Goal: Find specific page/section

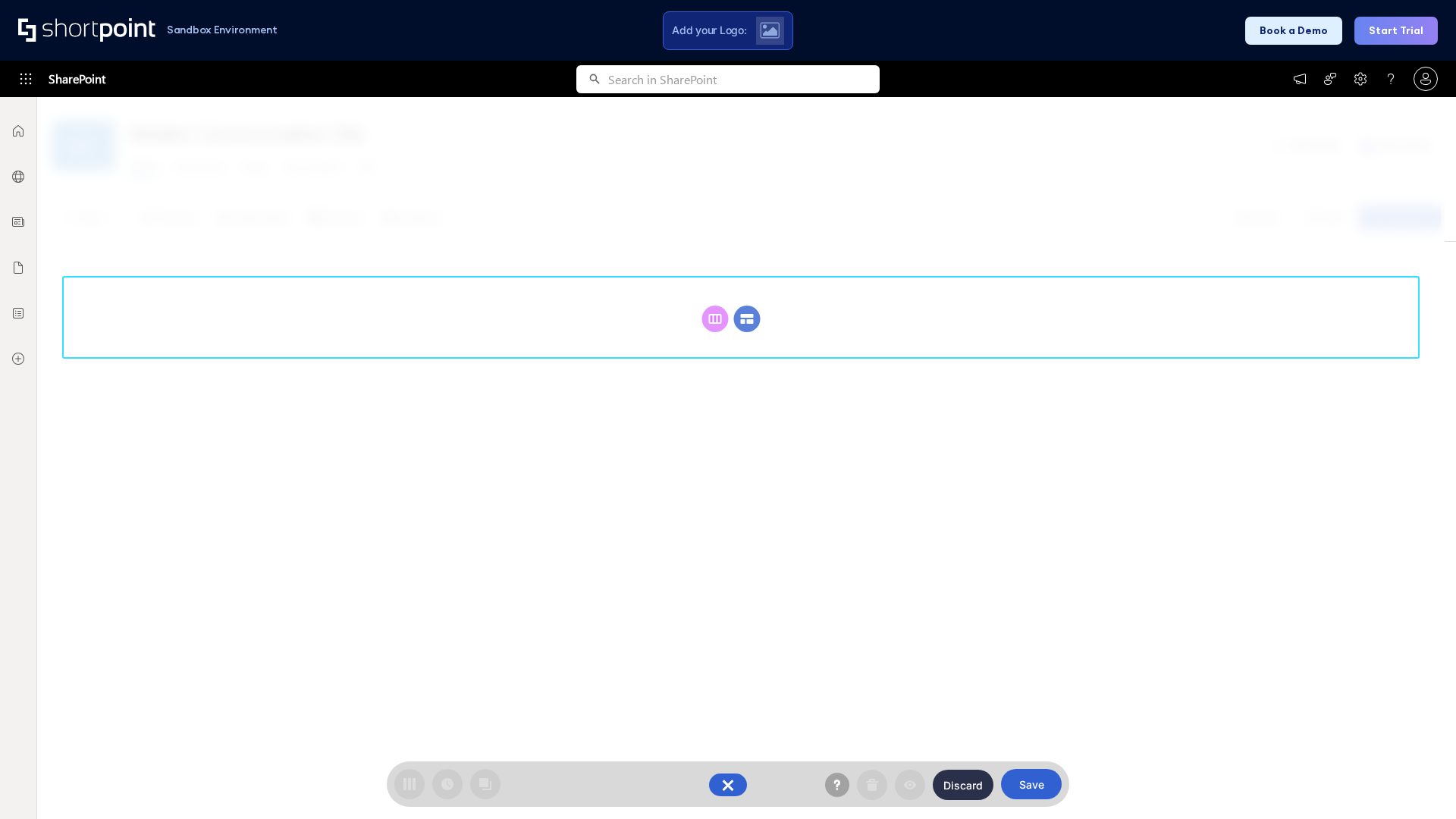
scroll to position [209, 0]
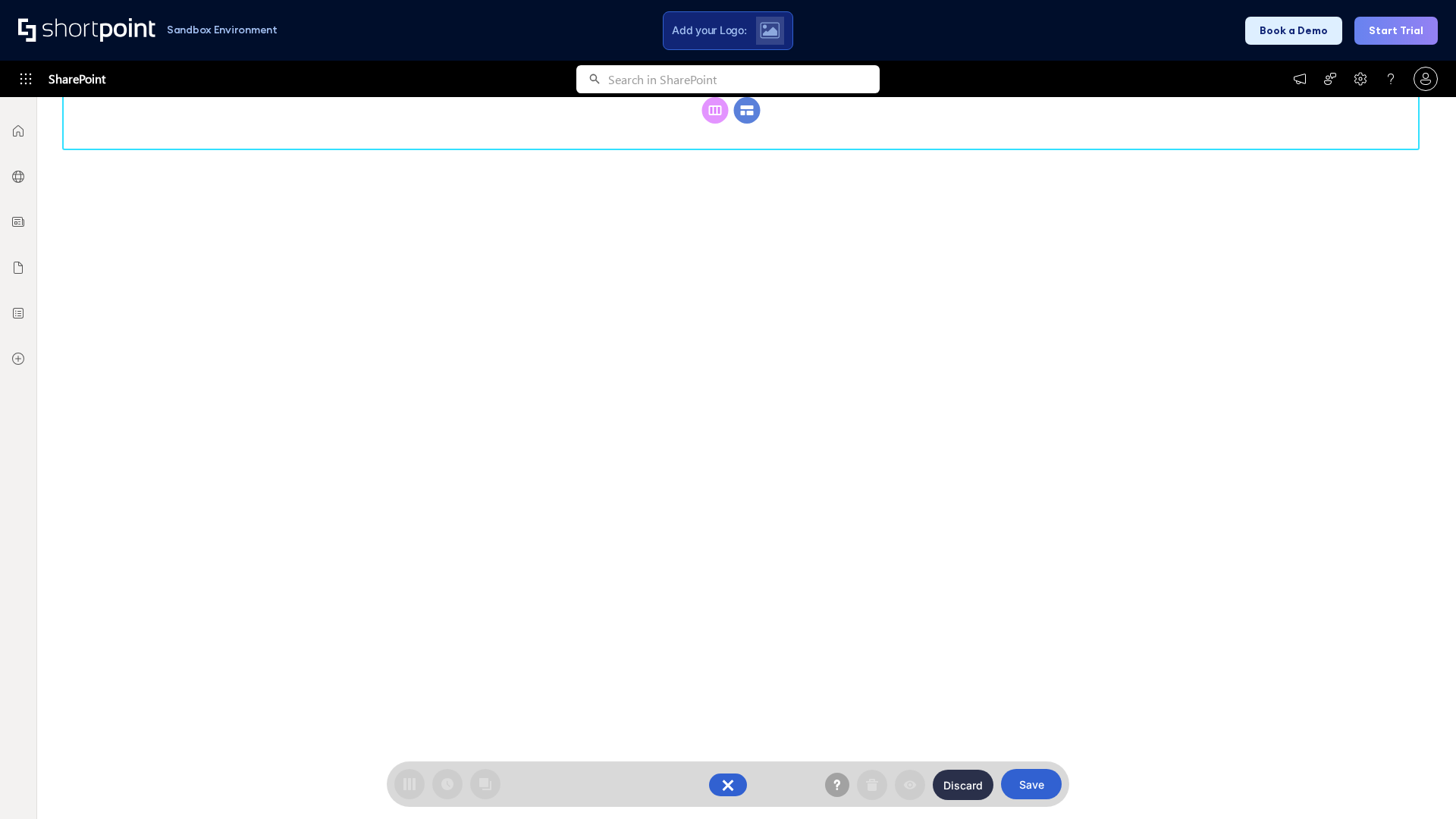
click at [747, 124] on circle at bounding box center [747, 110] width 27 height 27
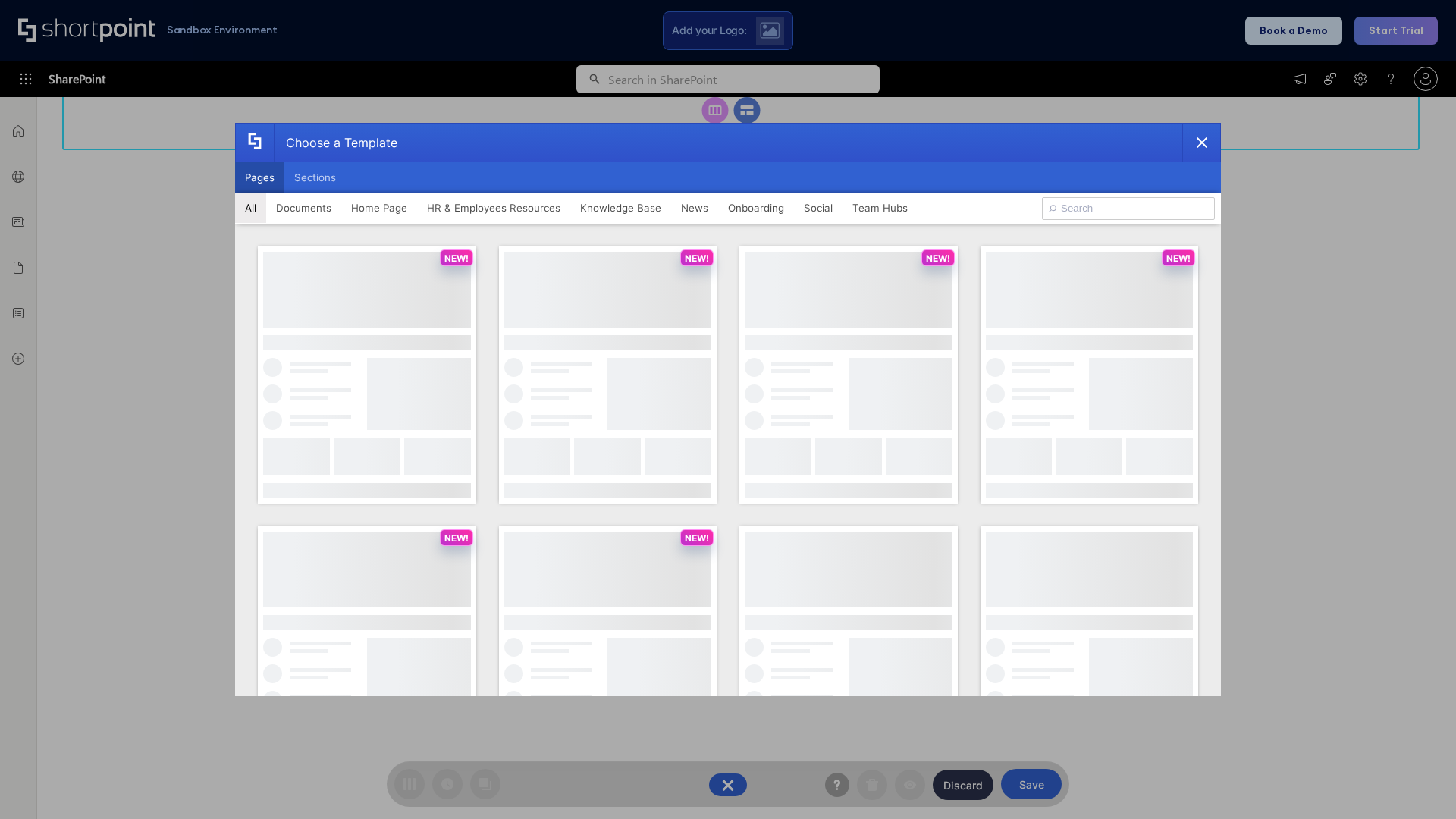
scroll to position [0, 0]
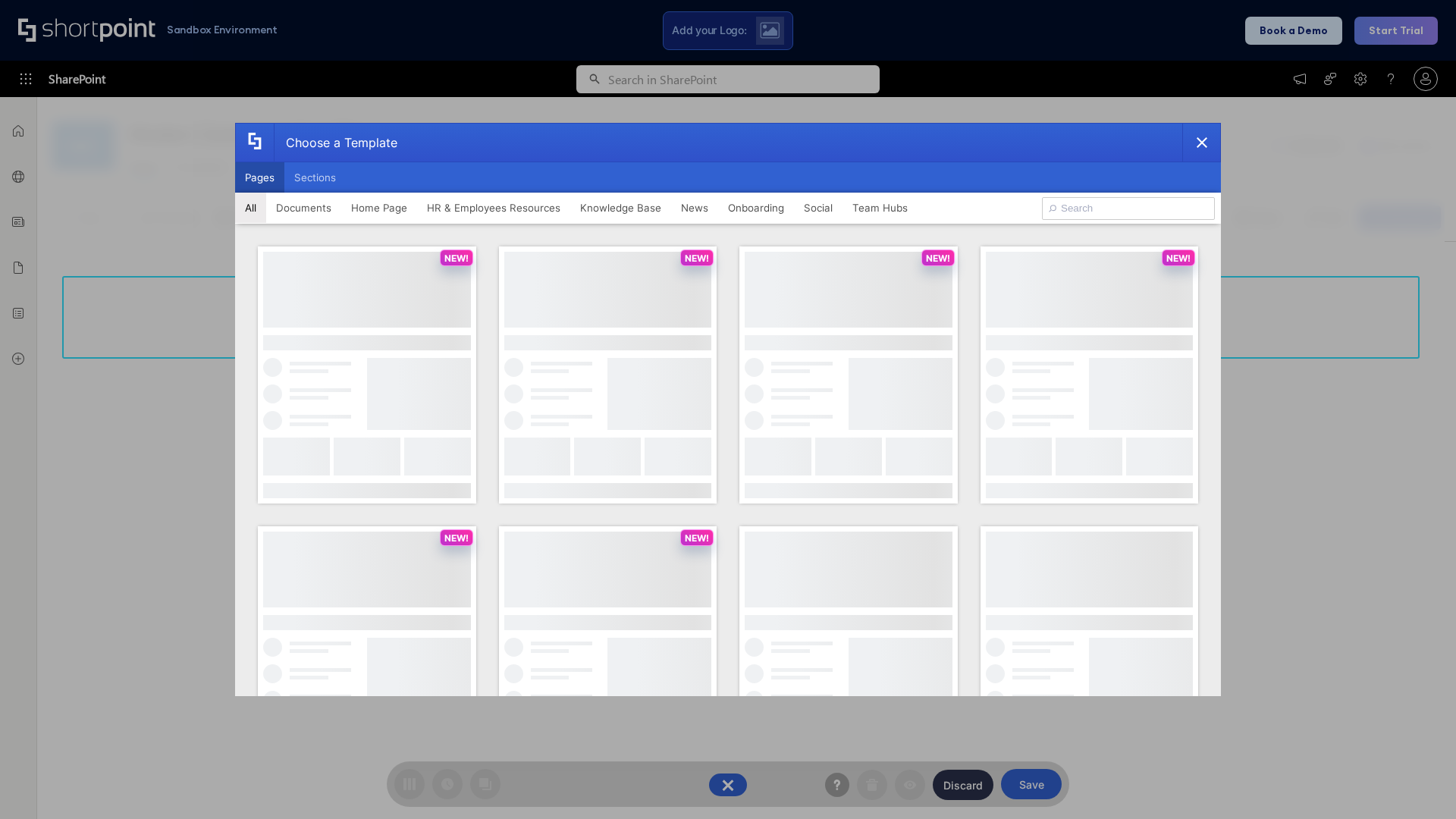
click at [259, 177] on button "Pages" at bounding box center [259, 177] width 50 height 30
type input "Intranet Layout 1"
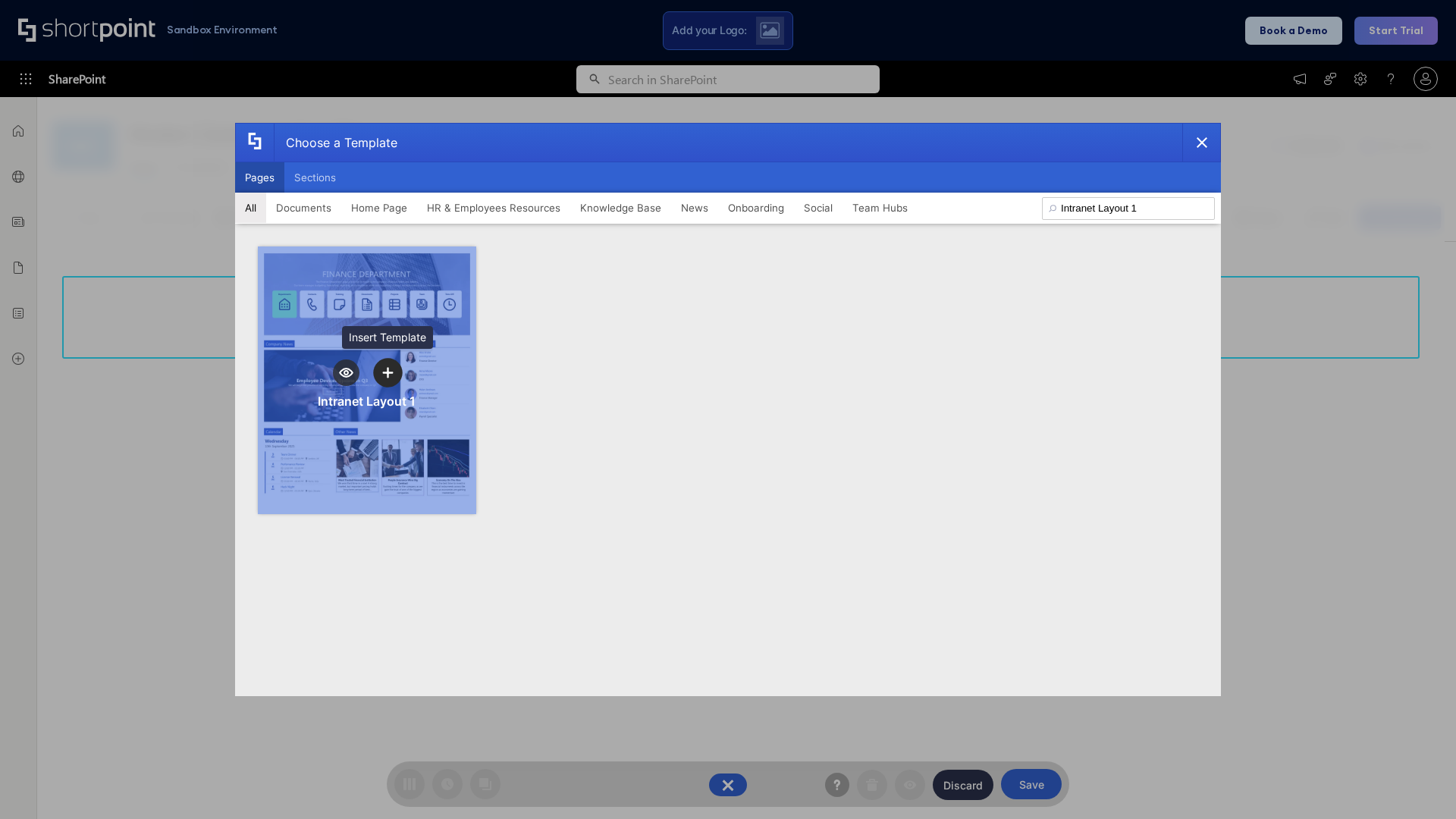
click at [388, 372] on icon "template selector" at bounding box center [387, 372] width 11 height 11
